Goal: Share content

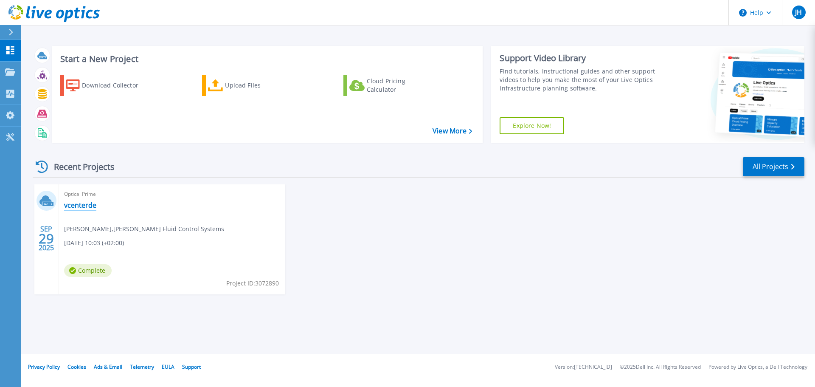
click at [84, 204] on link "vcenterde" at bounding box center [80, 205] width 32 height 8
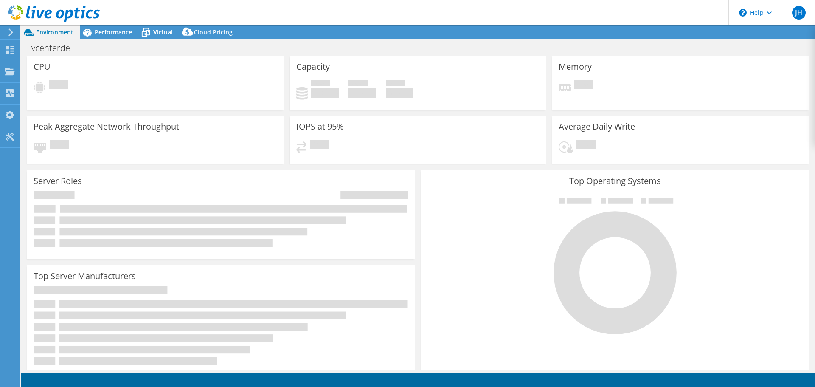
select select "USD"
select select "EUFrankfurt"
select select "EUR"
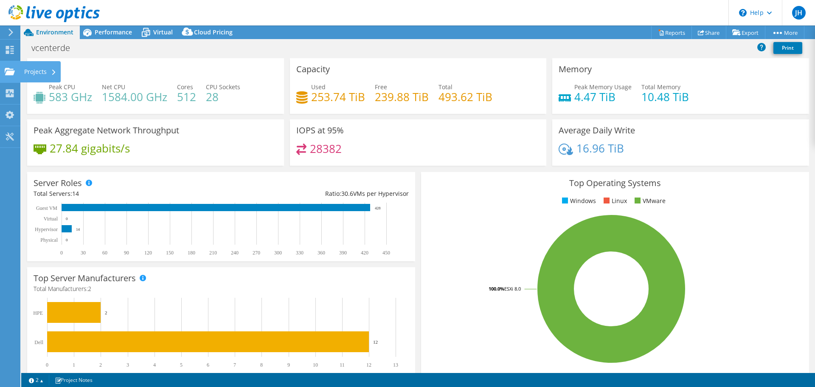
click at [12, 70] on icon at bounding box center [10, 72] width 10 height 8
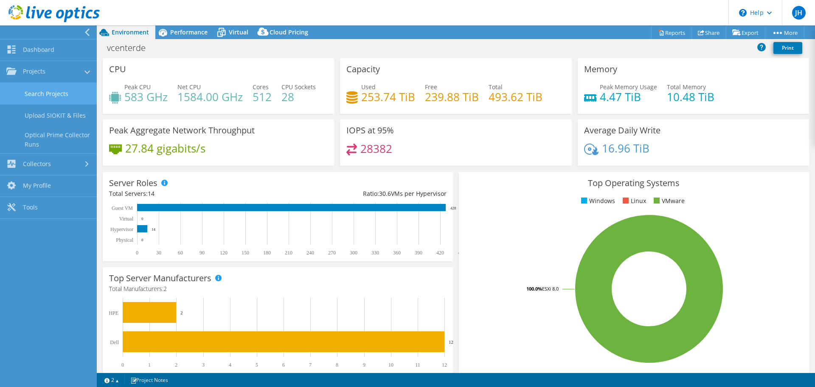
click at [30, 100] on link "Search Projects" at bounding box center [48, 94] width 97 height 22
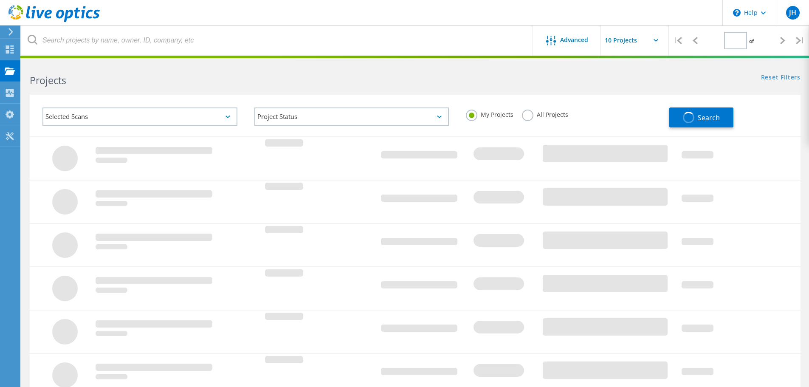
type input "1"
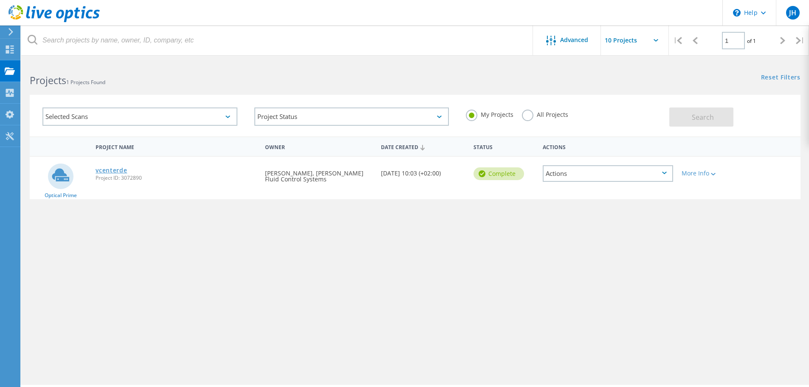
click at [108, 167] on link "vcenterde" at bounding box center [111, 170] width 31 height 6
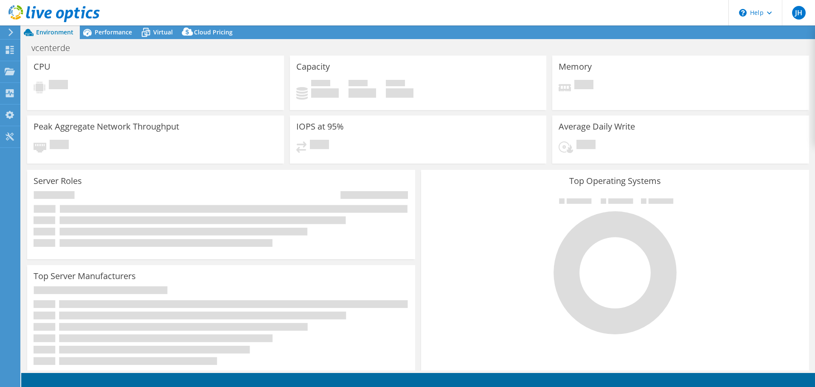
select select "EUFrankfurt"
select select "EUR"
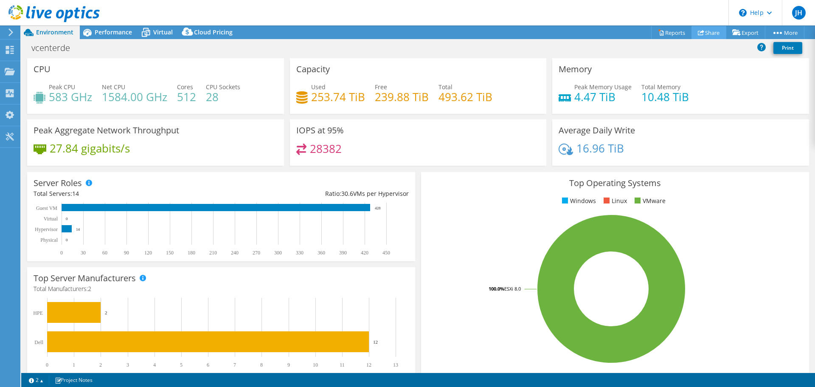
click at [712, 36] on link "Share" at bounding box center [709, 32] width 35 height 13
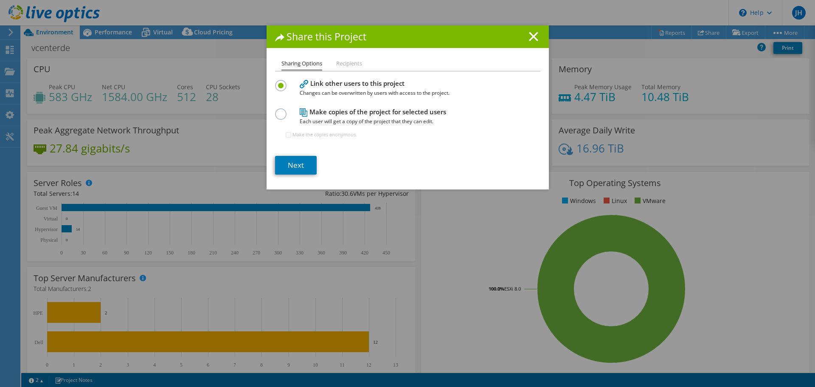
click at [350, 66] on li "Recipients" at bounding box center [349, 64] width 26 height 11
click at [349, 61] on li "Recipients" at bounding box center [349, 64] width 26 height 11
click at [296, 68] on li "Sharing Options" at bounding box center [302, 65] width 41 height 12
click at [293, 160] on link "Next" at bounding box center [296, 165] width 42 height 19
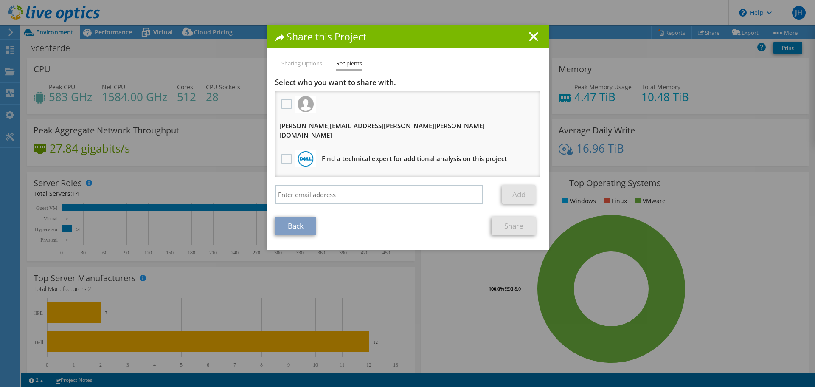
click at [279, 101] on div at bounding box center [286, 105] width 14 height 18
click at [283, 106] on label at bounding box center [288, 104] width 12 height 10
click at [0, 0] on input "checkbox" at bounding box center [0, 0] width 0 height 0
click at [515, 217] on link "Share" at bounding box center [514, 226] width 45 height 19
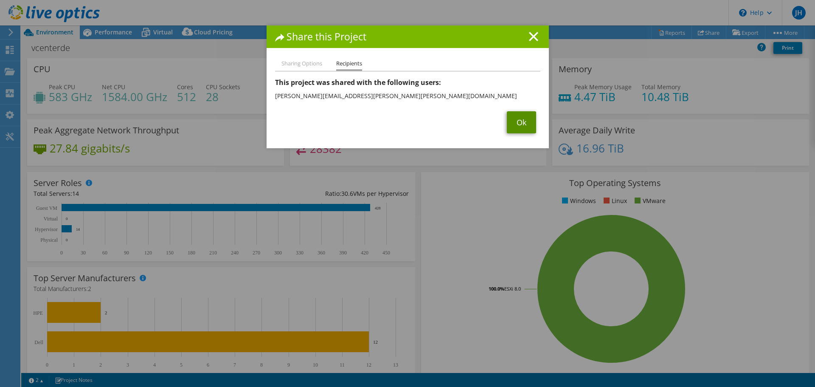
click at [517, 127] on link "Ok" at bounding box center [521, 122] width 29 height 22
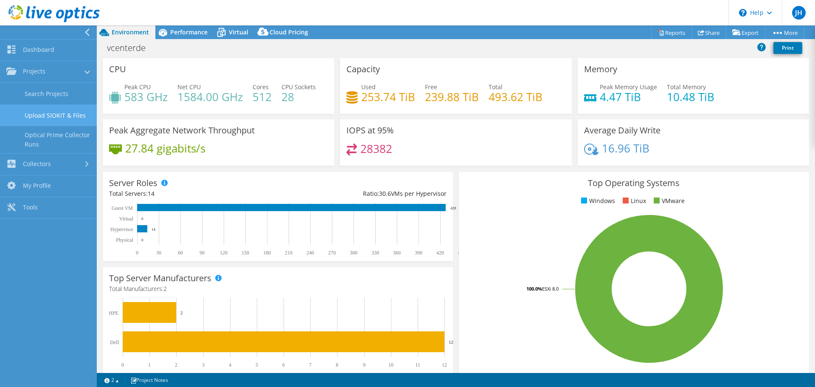
click at [43, 117] on link "Upload SIOKIT & Files" at bounding box center [48, 115] width 97 height 22
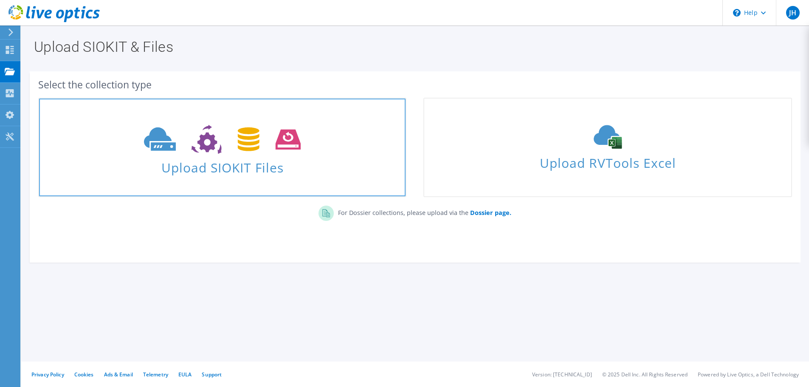
click at [221, 149] on use at bounding box center [222, 139] width 157 height 29
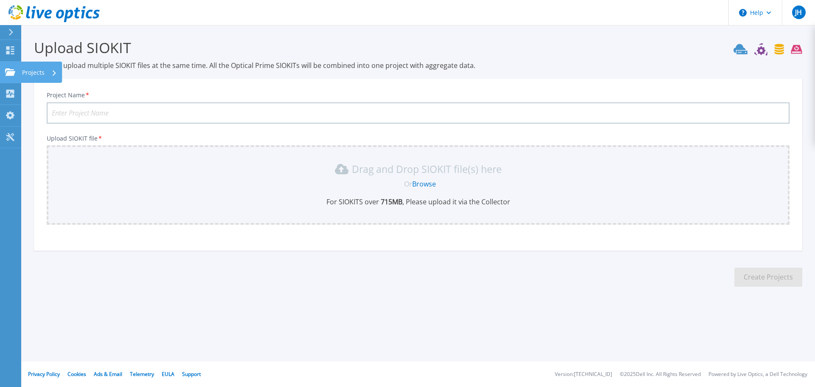
click at [7, 74] on icon at bounding box center [10, 71] width 10 height 7
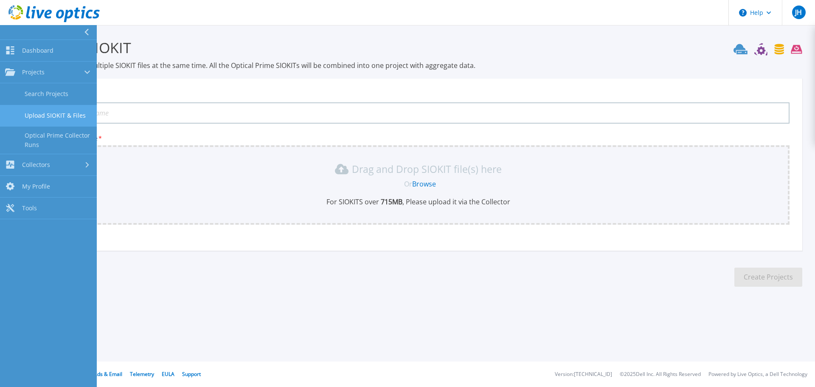
click at [36, 113] on link "Upload SIOKIT & Files" at bounding box center [48, 116] width 97 height 22
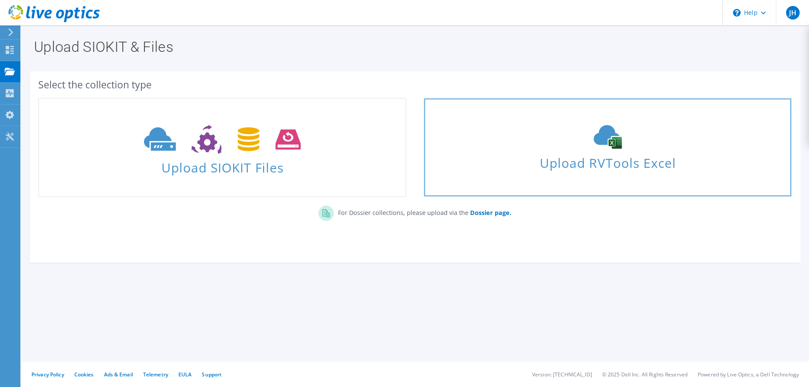
click at [647, 162] on span "Upload RVTools Excel" at bounding box center [607, 161] width 366 height 18
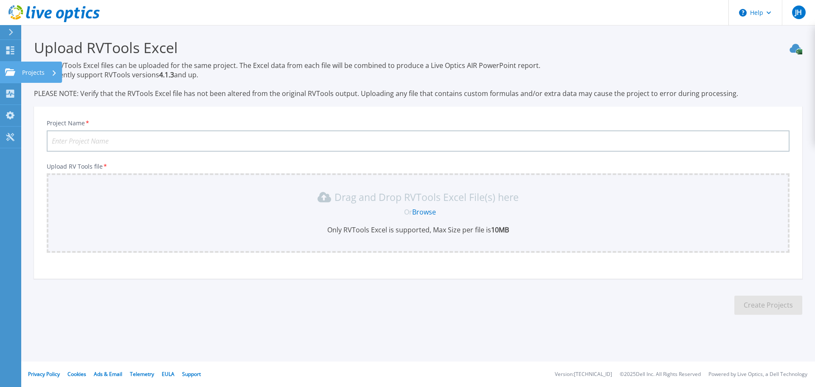
click at [9, 75] on icon at bounding box center [10, 71] width 10 height 7
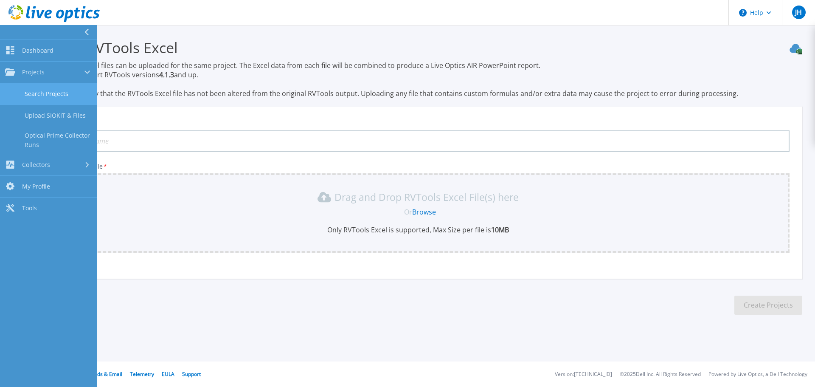
click at [20, 101] on link "Search Projects" at bounding box center [48, 94] width 97 height 22
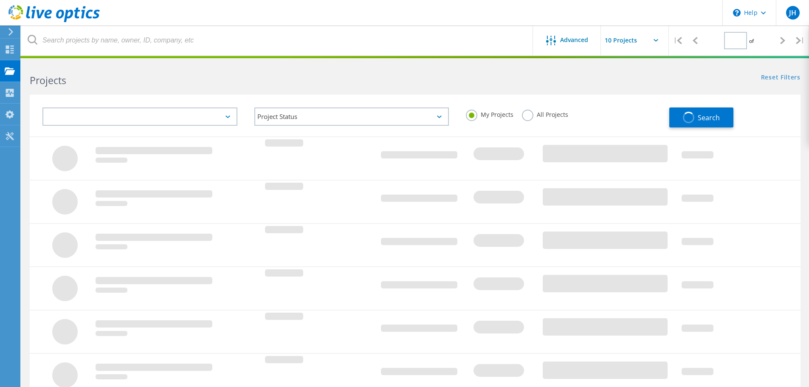
type input "1"
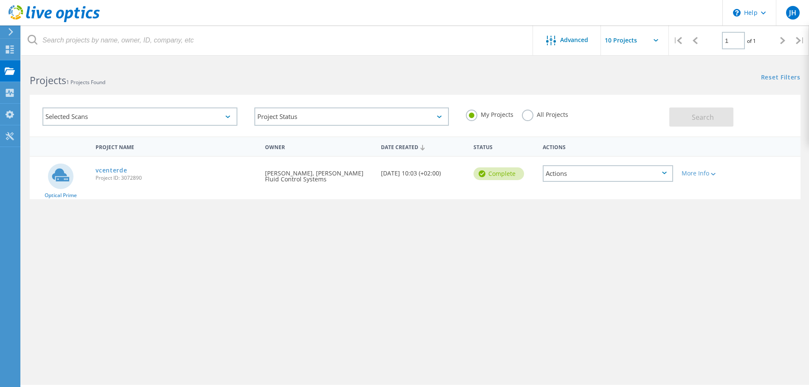
click at [634, 180] on div "Actions" at bounding box center [608, 173] width 130 height 17
click at [707, 174] on div "More Info" at bounding box center [708, 173] width 53 height 6
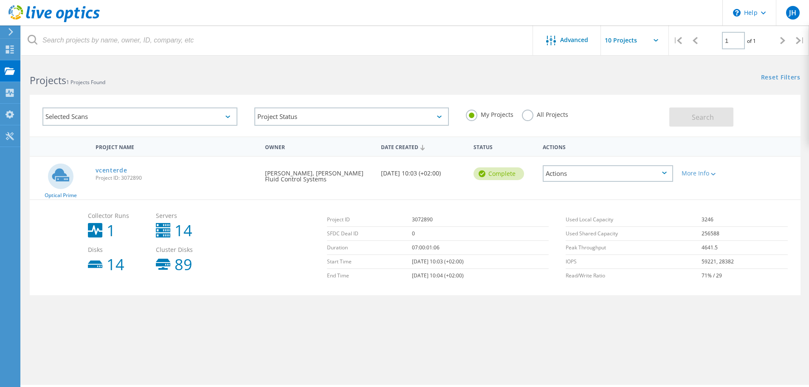
click at [531, 115] on label "All Projects" at bounding box center [545, 114] width 46 height 8
click at [0, 0] on input "All Projects" at bounding box center [0, 0] width 0 height 0
click at [710, 119] on span "Search" at bounding box center [703, 117] width 22 height 9
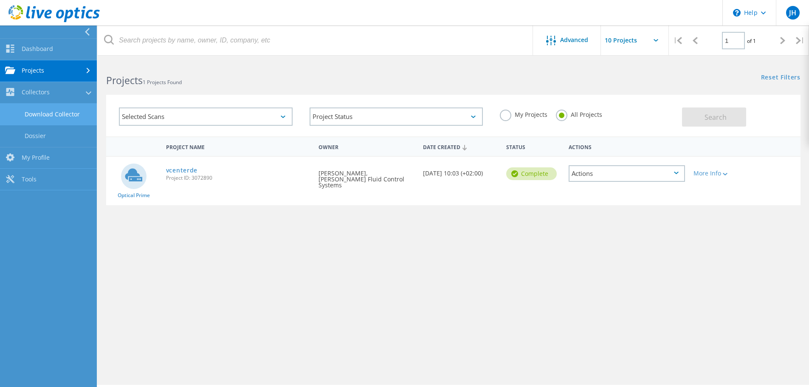
click at [34, 113] on link "Download Collector" at bounding box center [48, 115] width 97 height 22
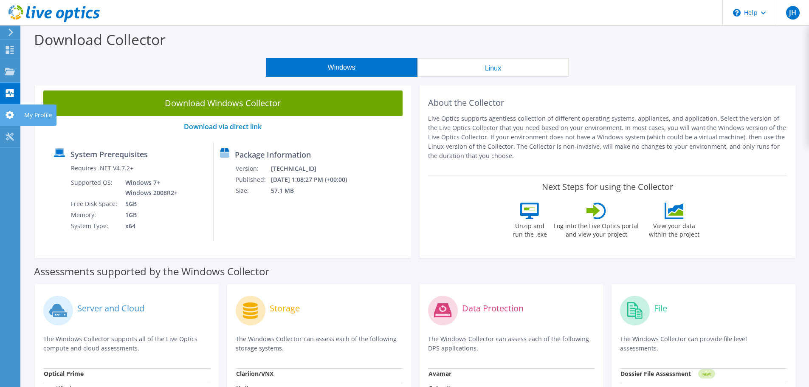
drag, startPoint x: 5, startPoint y: 110, endPoint x: 13, endPoint y: 110, distance: 8.1
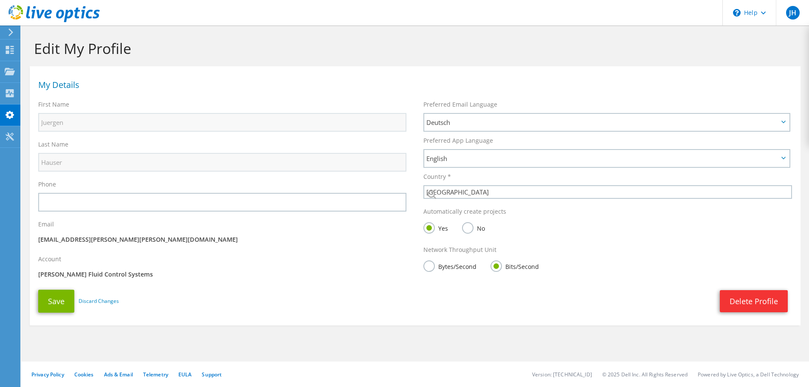
select select "56"
